Goal: Task Accomplishment & Management: Manage account settings

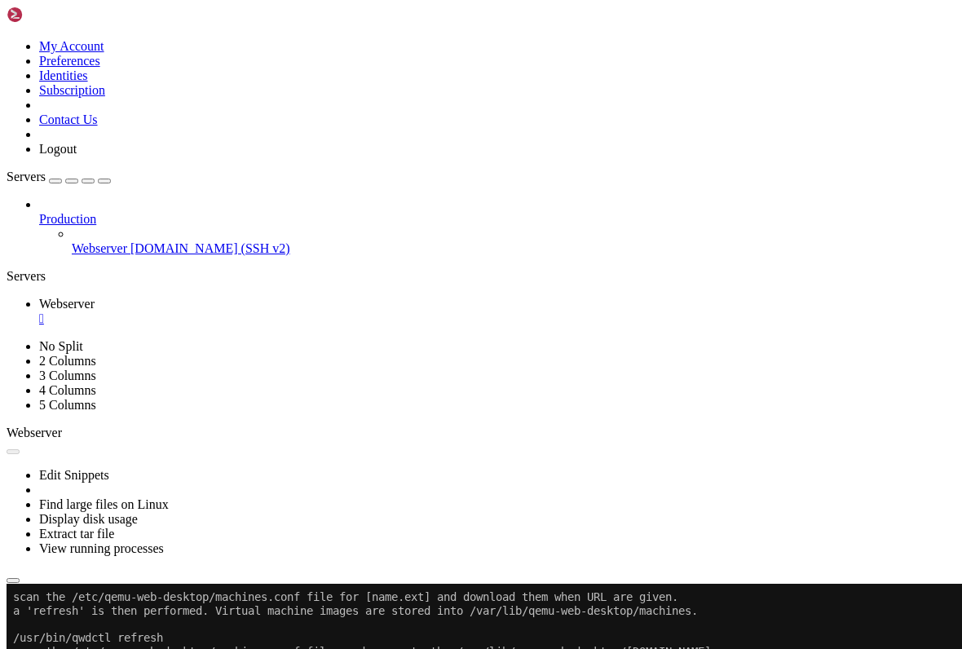
scroll to position [11, 0]
click at [744, 297] on ul "Webserver " at bounding box center [481, 311] width 949 height 29
click at [756, 297] on ul "Webserver " at bounding box center [481, 311] width 949 height 29
click at [72, 630] on button "Reconnect" at bounding box center [39, 638] width 65 height 17
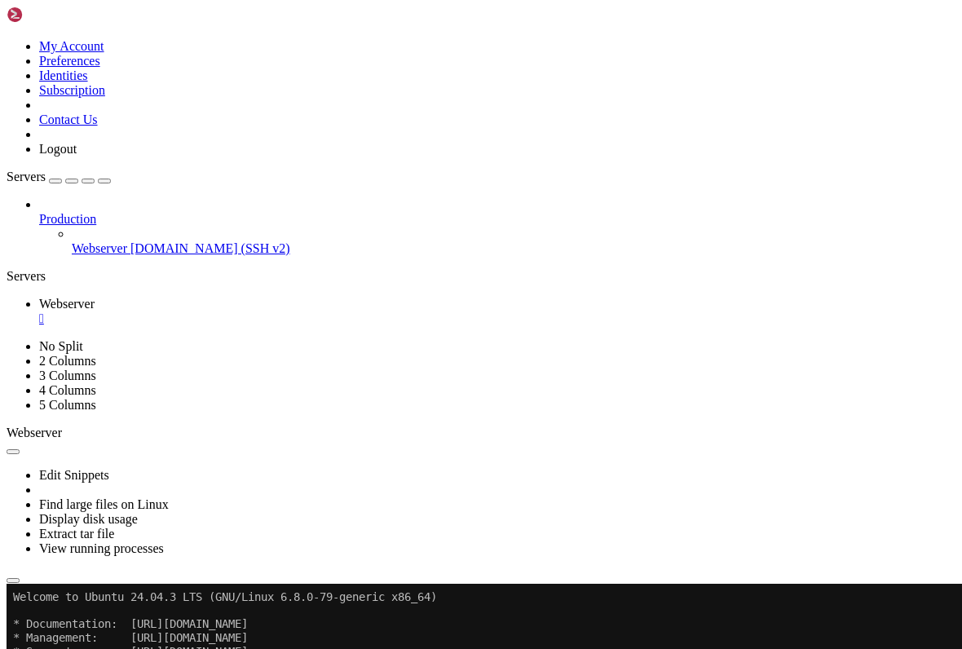
scroll to position [0, 0]
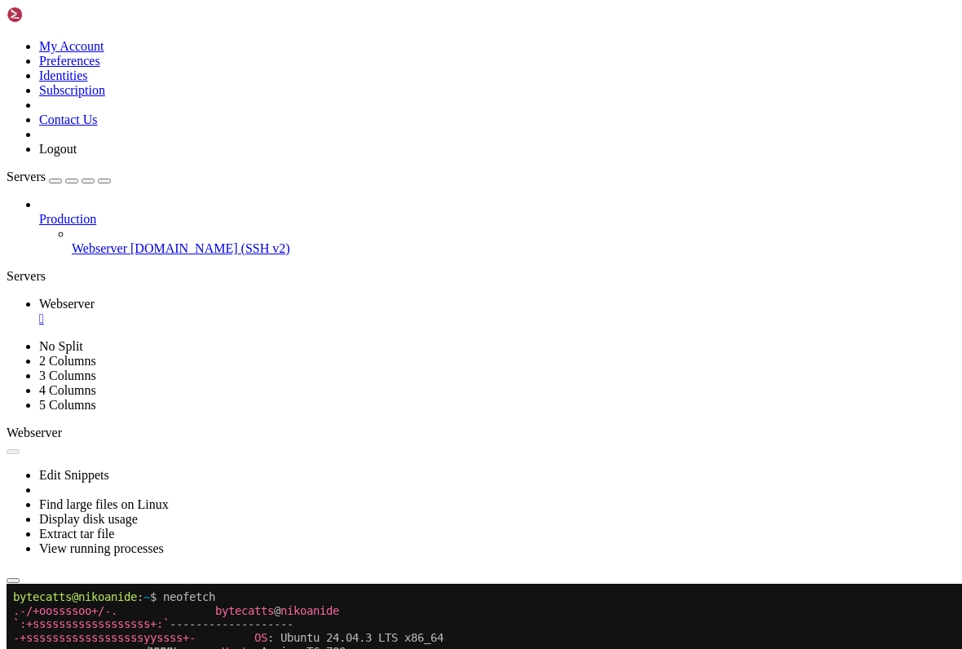
click at [7, 339] on link at bounding box center [7, 339] width 0 height 0
click at [94, 339] on div at bounding box center [481, 339] width 949 height 0
click at [55, 181] on div "button" at bounding box center [55, 181] width 0 height 0
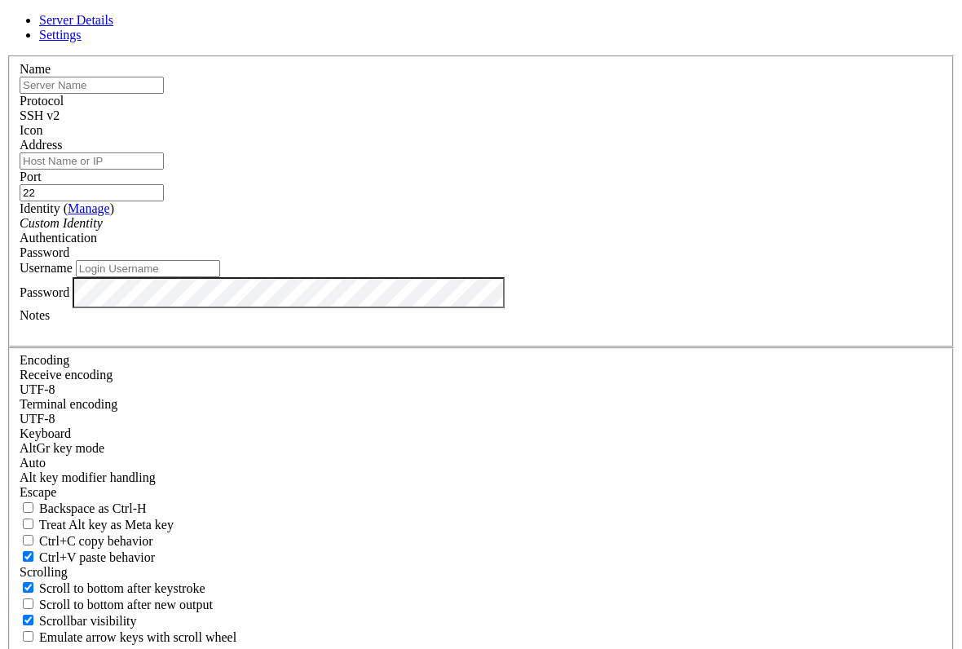
click at [7, 55] on link at bounding box center [7, 55] width 0 height 0
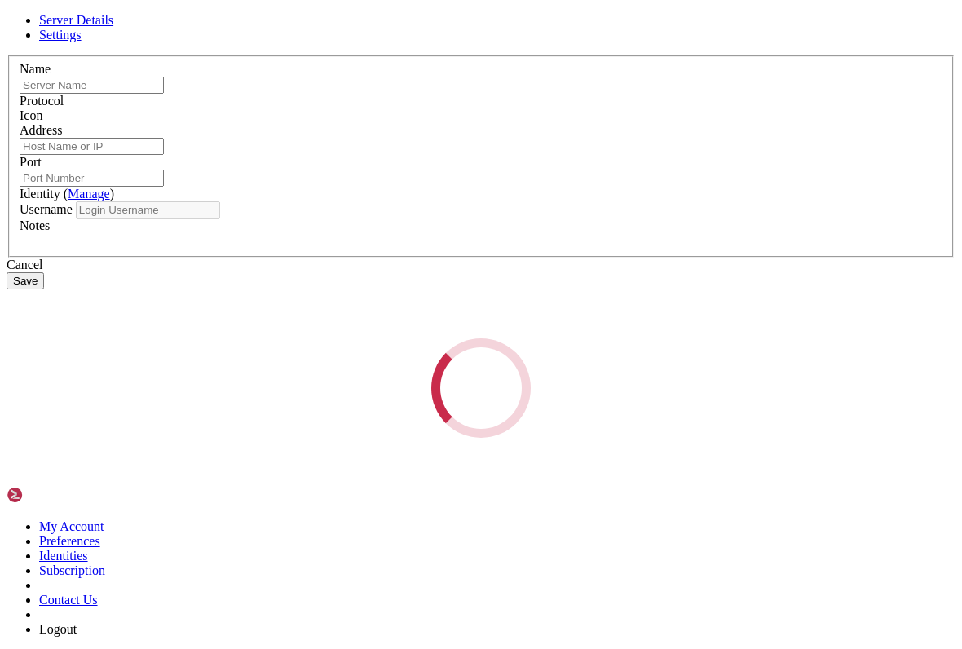
type input "Webserver"
type input "[DOMAIN_NAME]"
type input "45680"
type input "bytecatts"
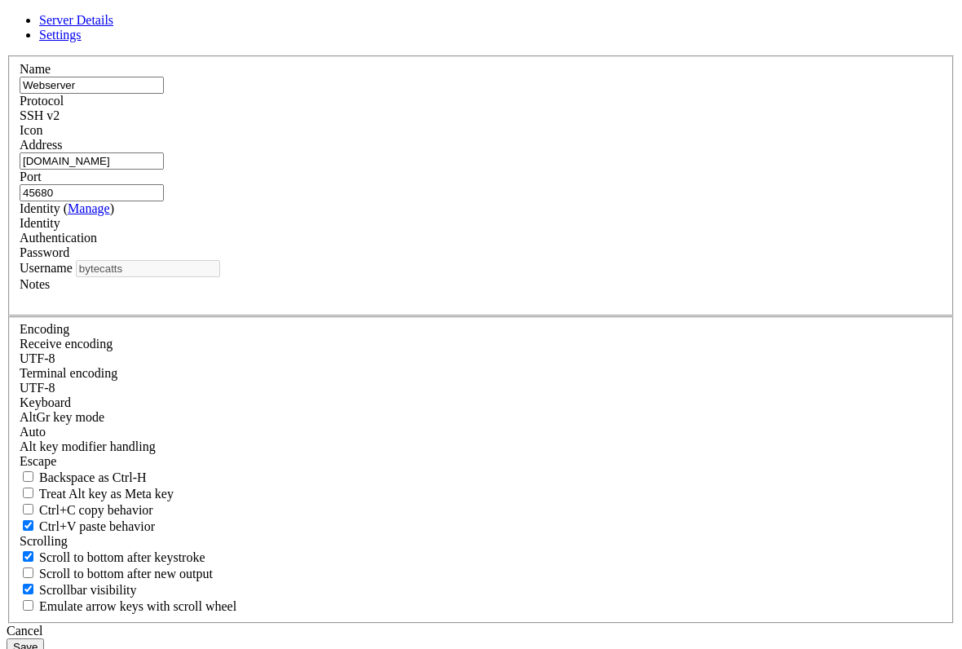
click at [82, 42] on link "Settings" at bounding box center [60, 35] width 42 height 14
click at [737, 88] on div "Server Details Settings Name Webserver Protocol SSH v2 Icon" at bounding box center [481, 334] width 949 height 643
click at [723, 42] on header "Server Details Settings" at bounding box center [481, 27] width 949 height 29
click at [7, 55] on link at bounding box center [7, 55] width 0 height 0
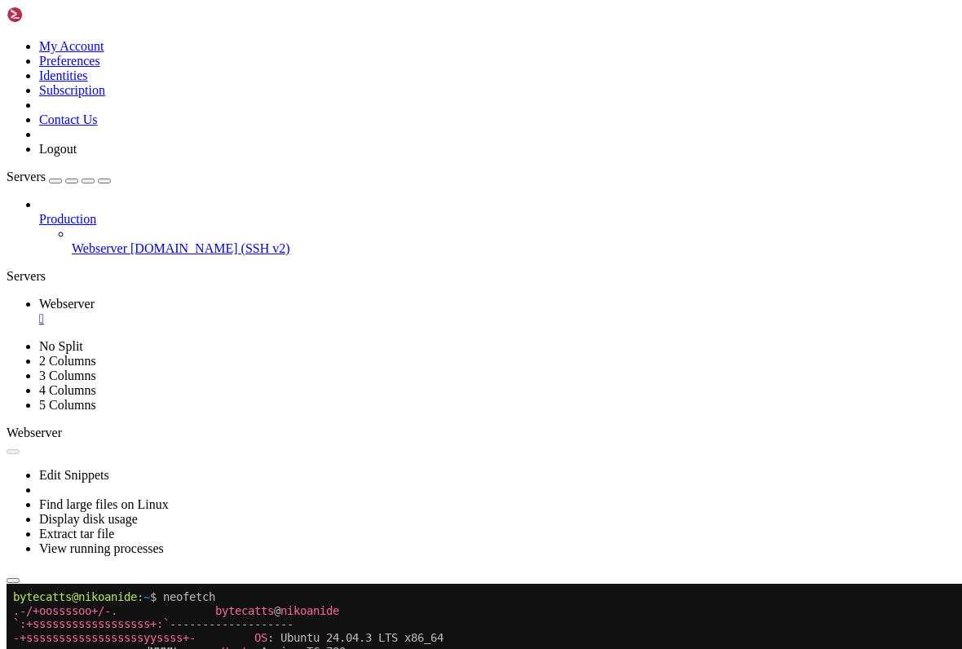
click at [701, 615] on h4 "Connection Closed Reconnect" at bounding box center [481, 631] width 949 height 32
click at [809, 297] on ul "Webserver " at bounding box center [481, 311] width 949 height 29
